Goal: Communication & Community: Answer question/provide support

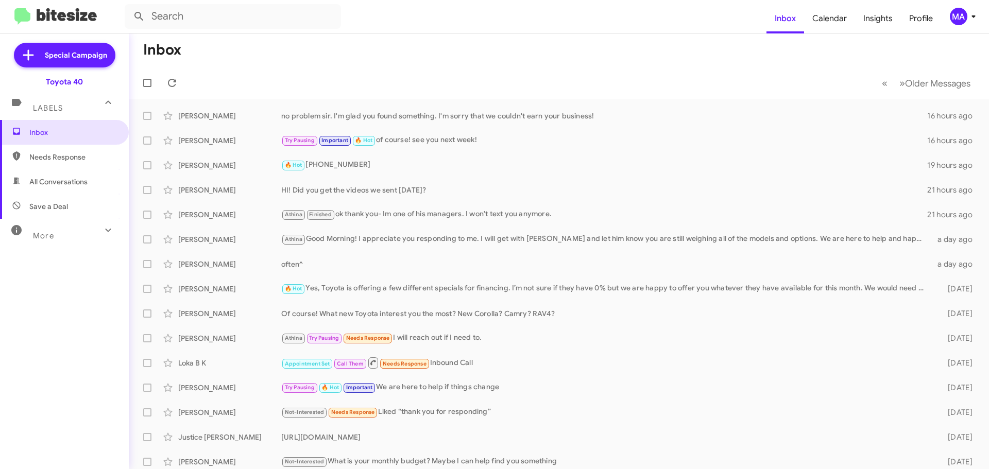
drag, startPoint x: 70, startPoint y: 181, endPoint x: 70, endPoint y: 188, distance: 7.2
click at [70, 181] on span "All Conversations" at bounding box center [58, 182] width 58 height 10
type input "in:all-conversations"
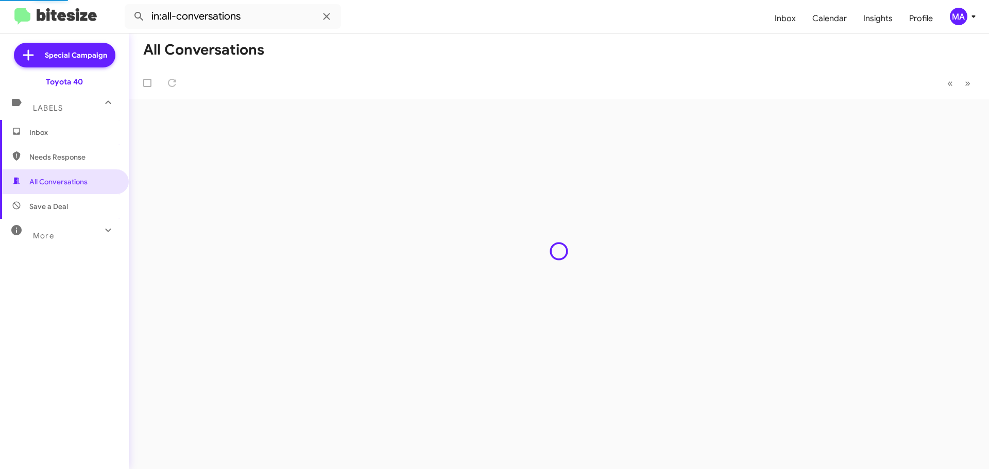
click at [70, 204] on div "Inbox Needs Response All Conversations Save a Deal More Important 🔥 Hot Appoint…" at bounding box center [64, 261] width 129 height 282
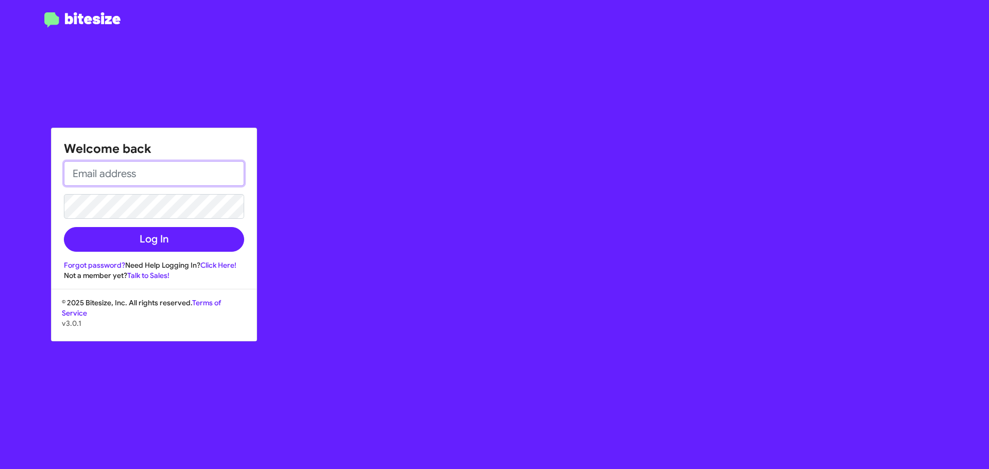
click at [143, 176] on input "email" at bounding box center [154, 173] width 180 height 25
type input "[EMAIL_ADDRESS][DOMAIN_NAME]"
click at [64, 227] on button "Log In" at bounding box center [154, 239] width 180 height 25
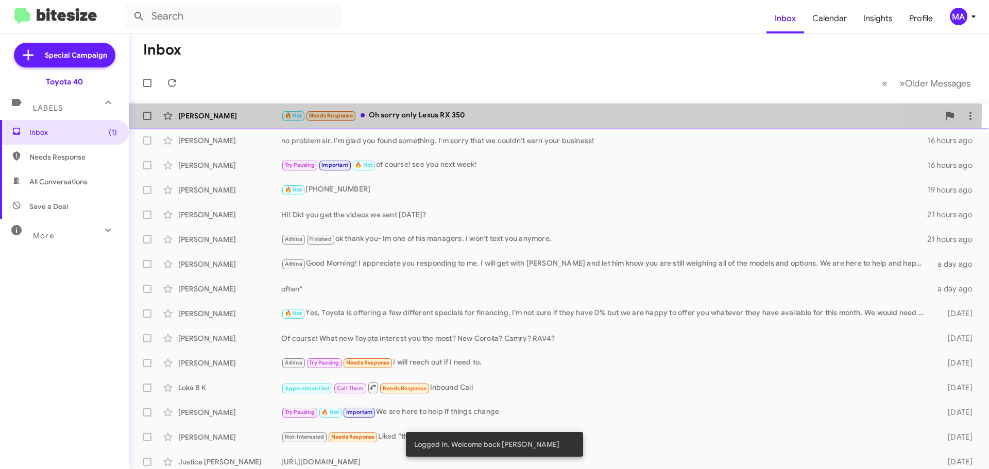
click at [480, 111] on div "🔥 Hot Needs Response Oh sorry only Lexus RX 350" at bounding box center [610, 116] width 658 height 12
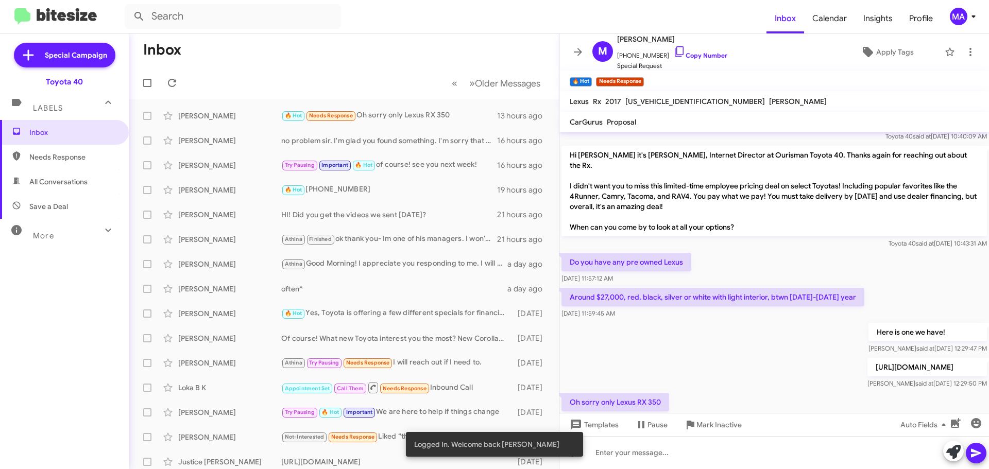
scroll to position [55, 0]
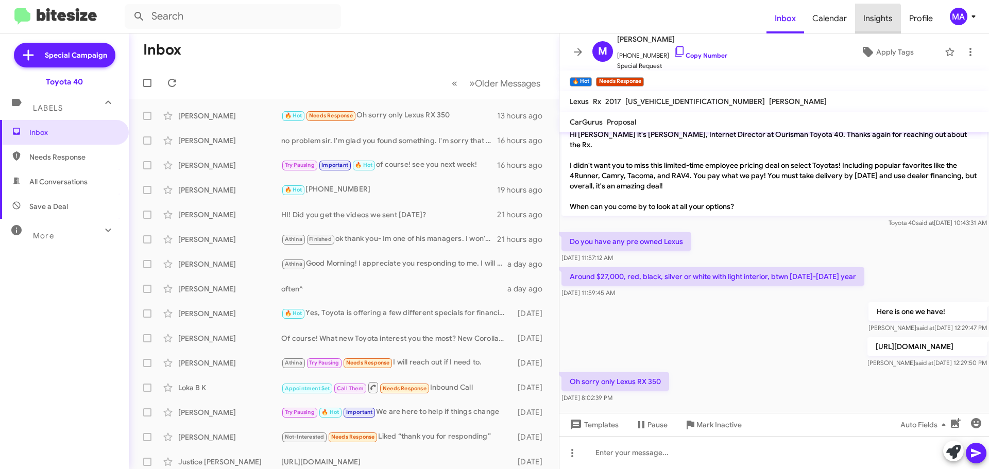
click at [876, 22] on span "Insights" at bounding box center [878, 19] width 46 height 30
